Goal: Navigation & Orientation: Find specific page/section

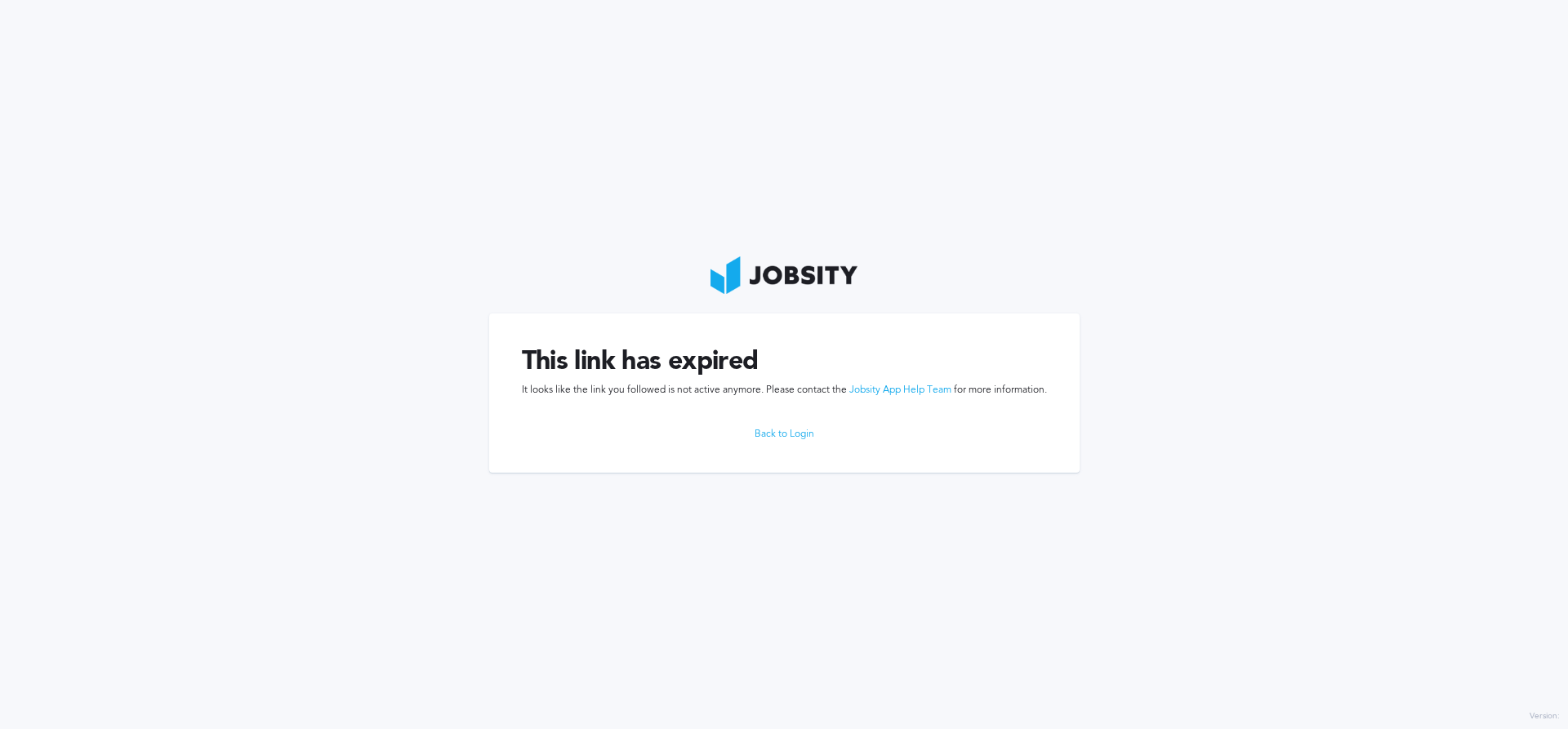
click at [793, 433] on link "Back to Login" at bounding box center [784, 435] width 525 height 12
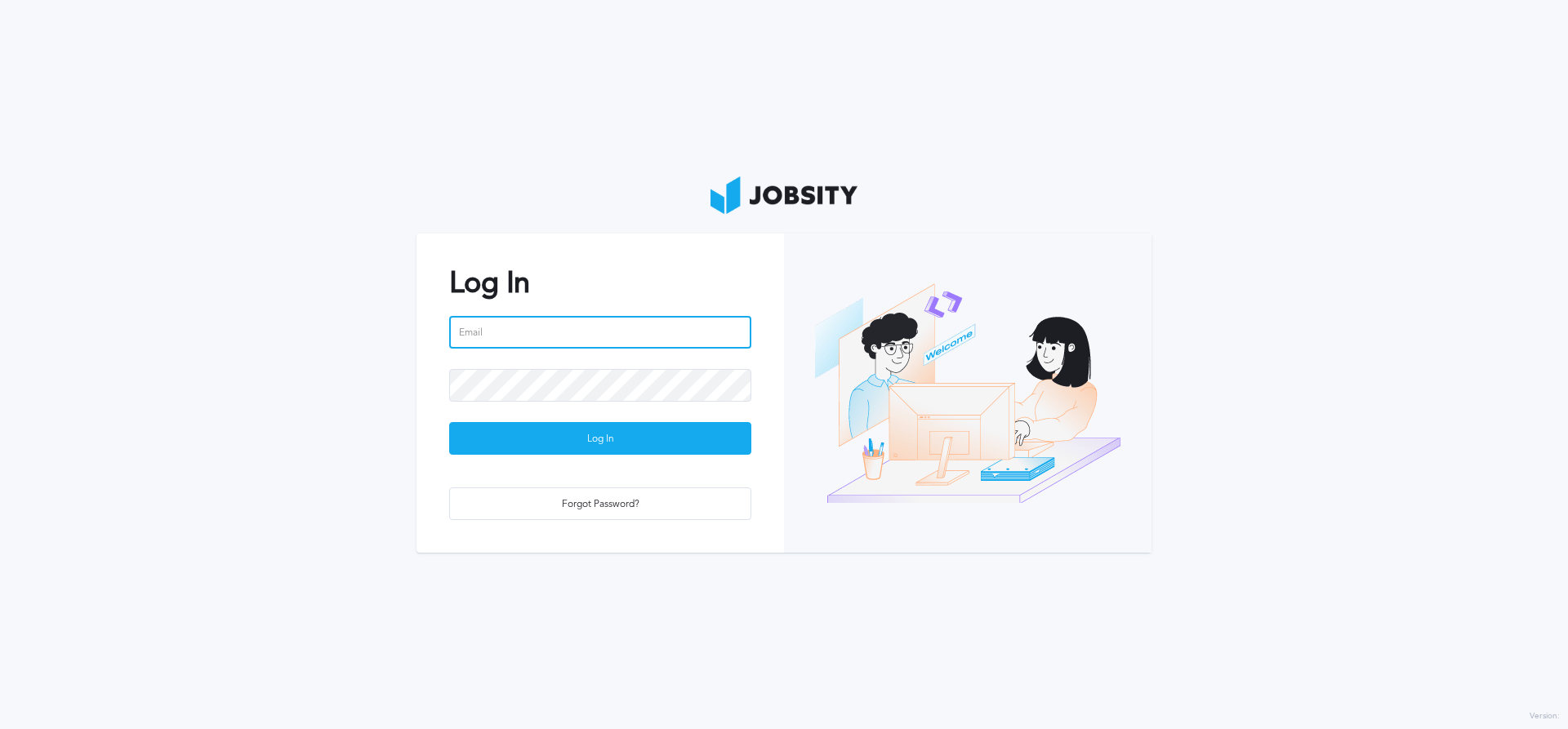
click at [590, 330] on input "email" at bounding box center [600, 332] width 302 height 33
click at [589, 323] on input "email" at bounding box center [600, 332] width 302 height 33
click at [546, 331] on input "email" at bounding box center [600, 332] width 302 height 33
paste input "[PERSON_NAME][EMAIL_ADDRESS][DOMAIN_NAME]"
type input "[PERSON_NAME][EMAIL_ADDRESS][DOMAIN_NAME]"
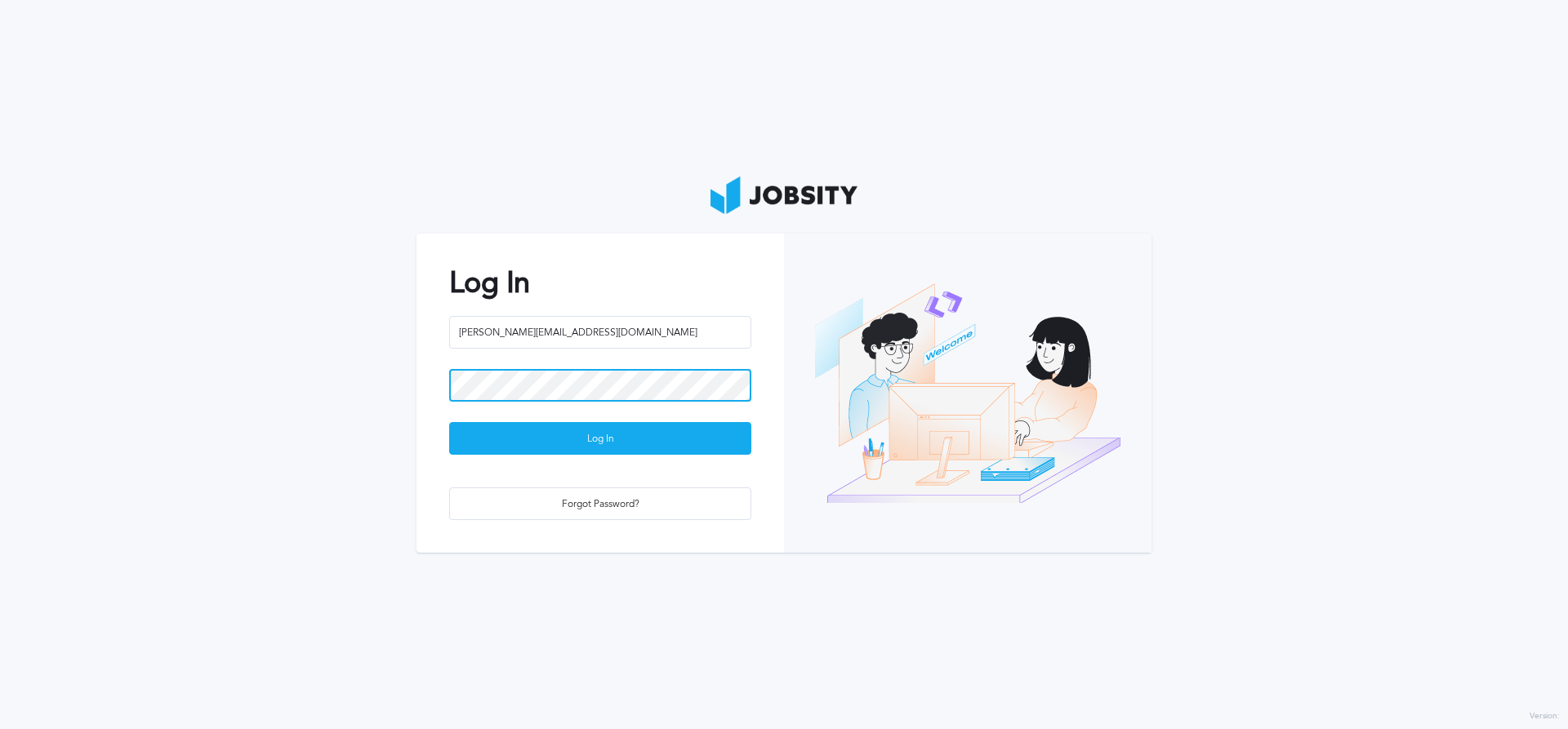
click at [449, 422] on button "Log In" at bounding box center [600, 438] width 302 height 33
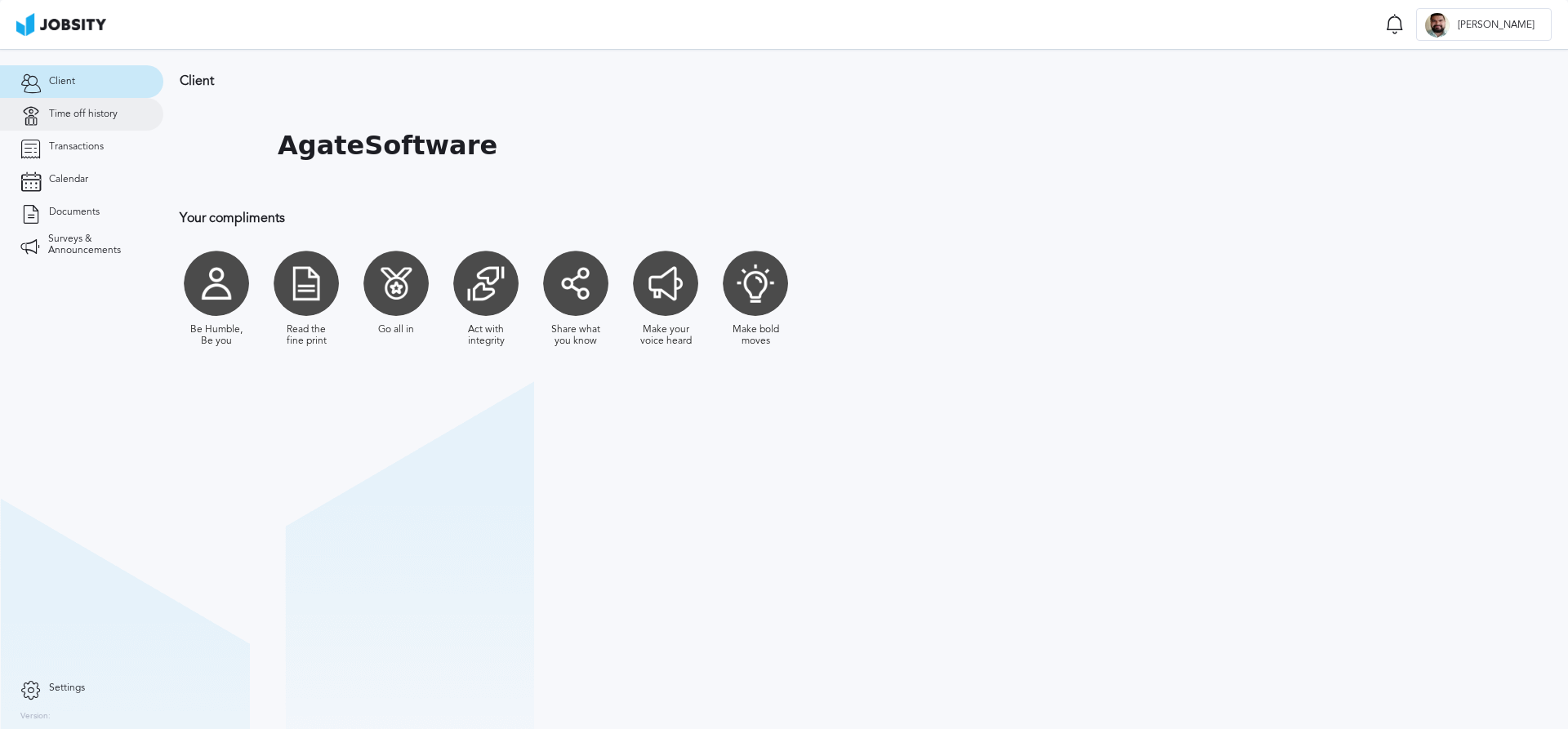
click at [102, 118] on span "Time off history" at bounding box center [83, 114] width 69 height 12
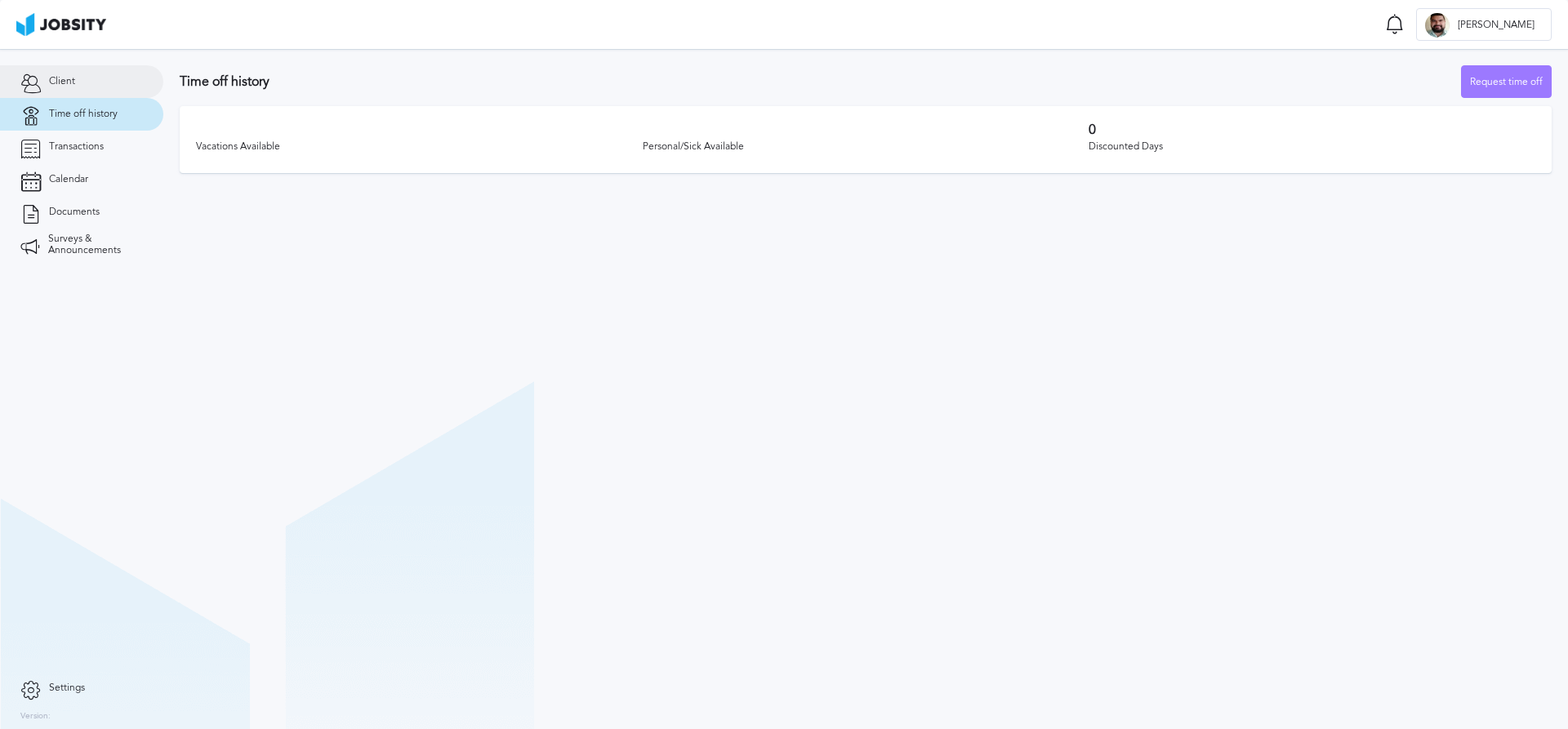
click at [86, 79] on link "Client" at bounding box center [81, 81] width 163 height 33
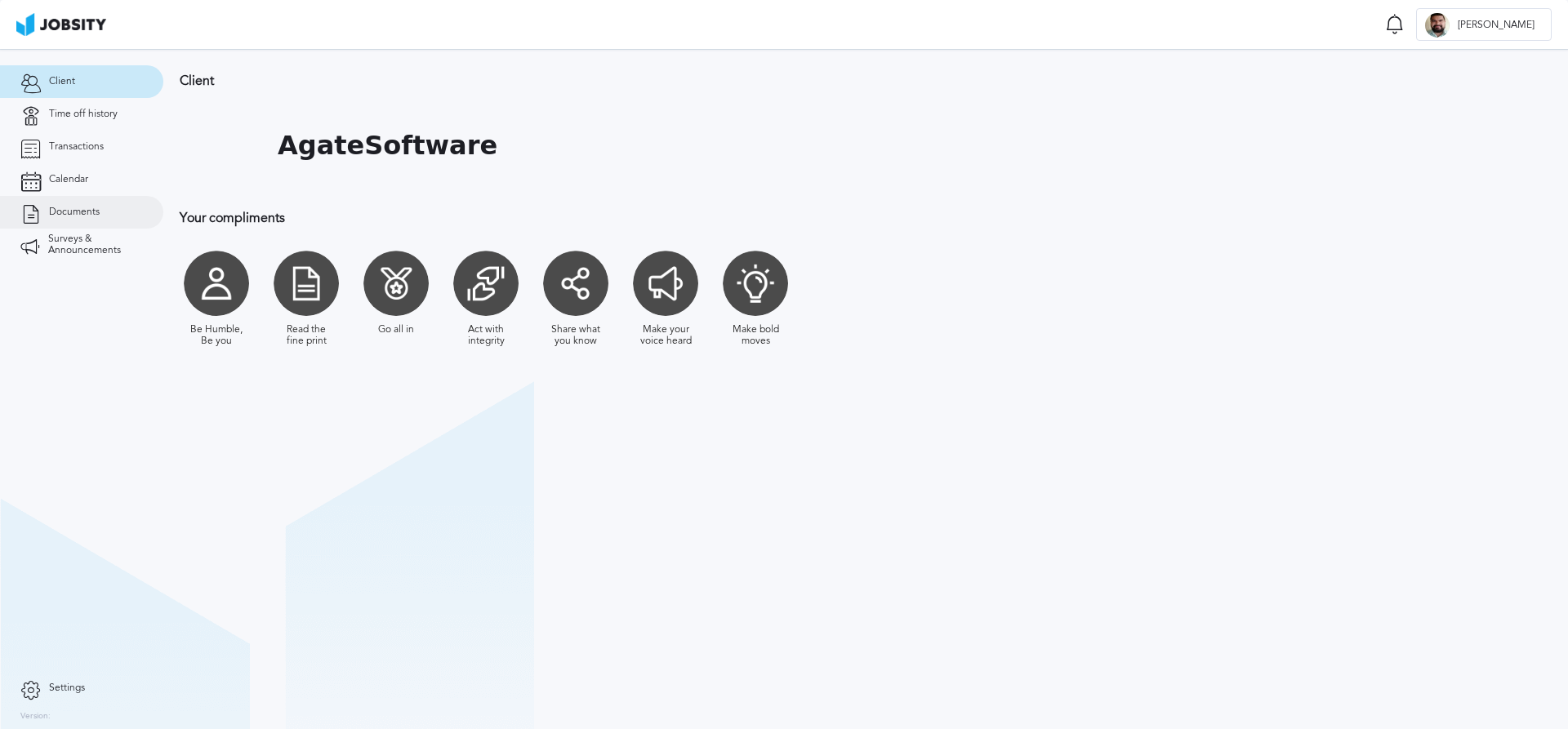
click at [92, 214] on span "Documents" at bounding box center [74, 212] width 51 height 12
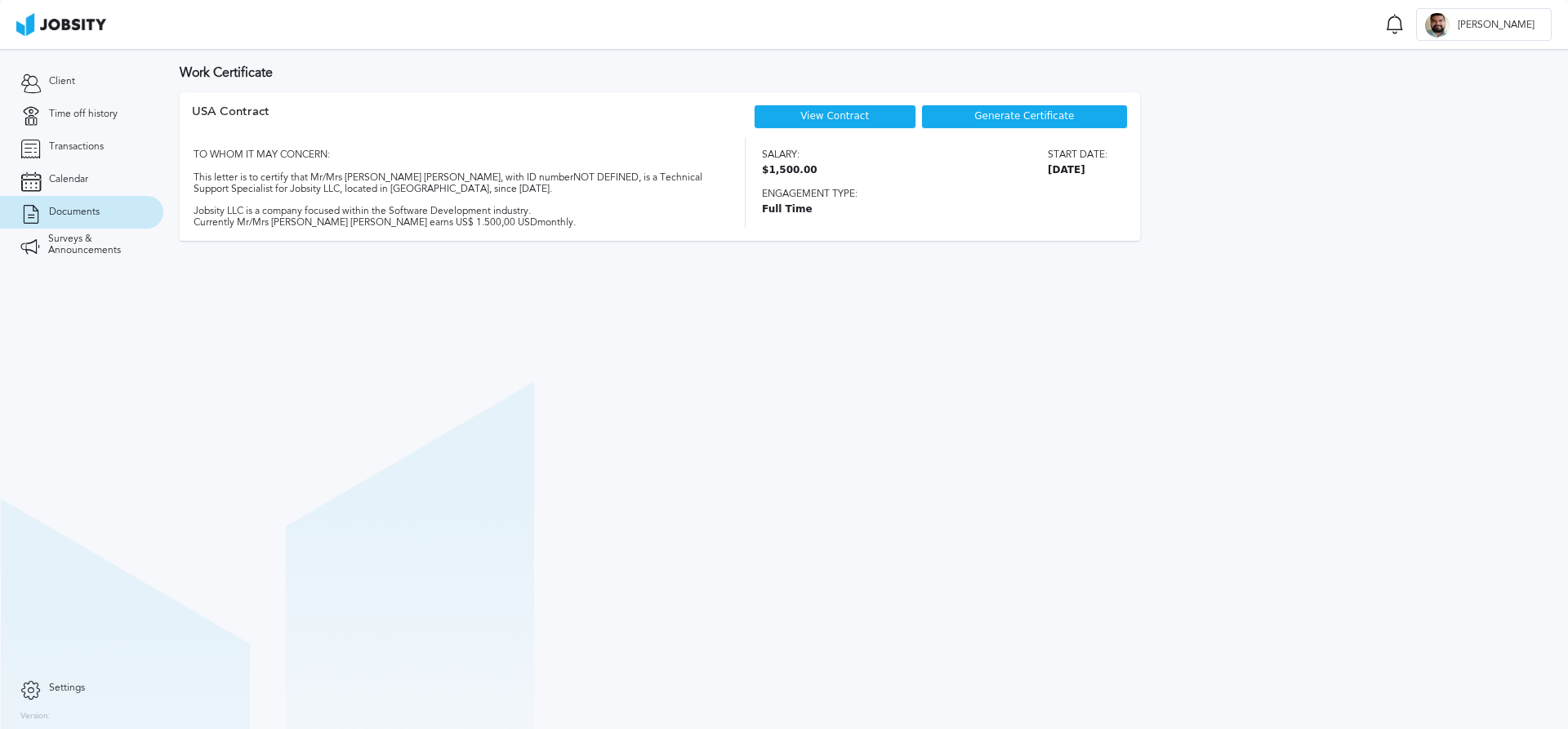
click at [1044, 334] on section "Work Certificate USA [DEMOGRAPHIC_DATA] View Contract Generate Certificate TO W…" at bounding box center [865, 389] width 1405 height 680
